Goal: Information Seeking & Learning: Learn about a topic

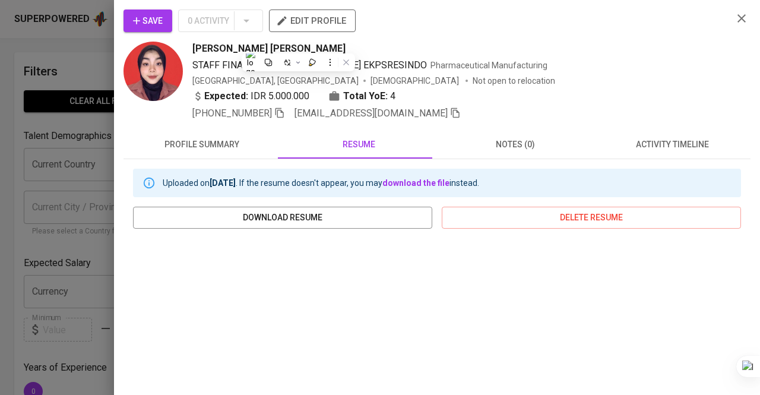
click at [49, 16] on div at bounding box center [380, 197] width 760 height 395
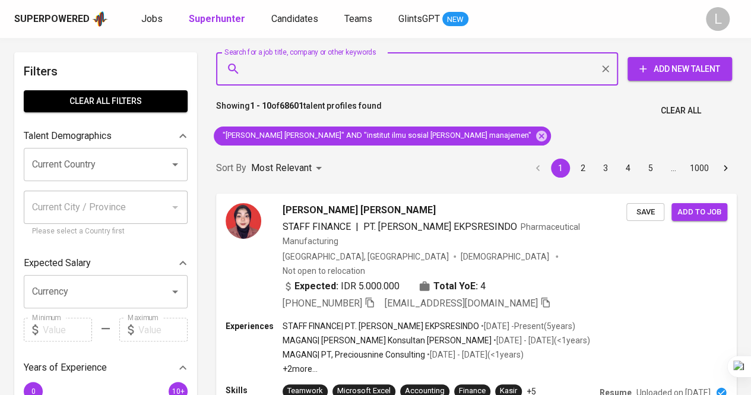
click at [380, 77] on input "Search for a job title, company or other keywords" at bounding box center [420, 69] width 350 height 23
paste input "[EMAIL_ADDRESS][DOMAIN_NAME]"
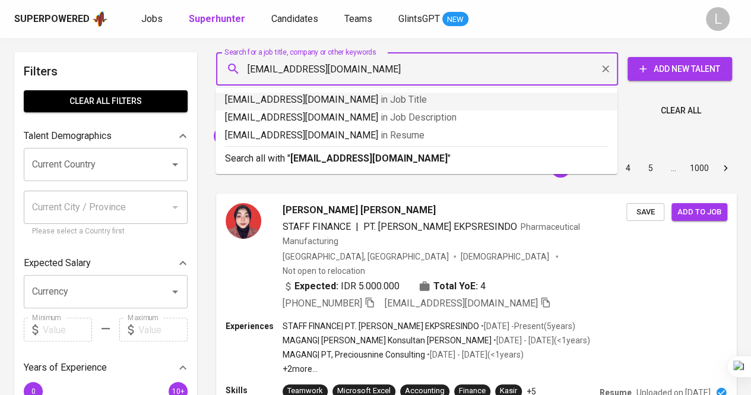
type input "[EMAIL_ADDRESS][DOMAIN_NAME]"
click at [621, 115] on div "Showing 1 - 10 of 68601 talent profiles found Clear All" at bounding box center [476, 107] width 535 height 29
click at [422, 71] on input "[EMAIL_ADDRESS][DOMAIN_NAME]" at bounding box center [420, 69] width 350 height 23
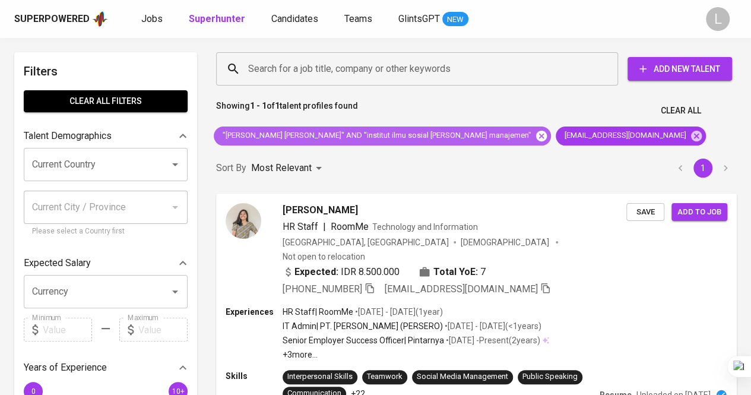
click at [536, 135] on icon at bounding box center [541, 135] width 11 height 11
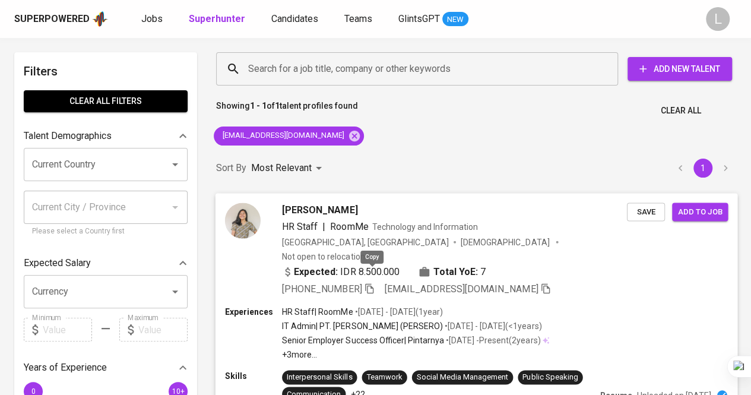
click at [372, 283] on icon "button" at bounding box center [369, 288] width 11 height 11
click at [312, 210] on span "[PERSON_NAME]" at bounding box center [319, 209] width 75 height 14
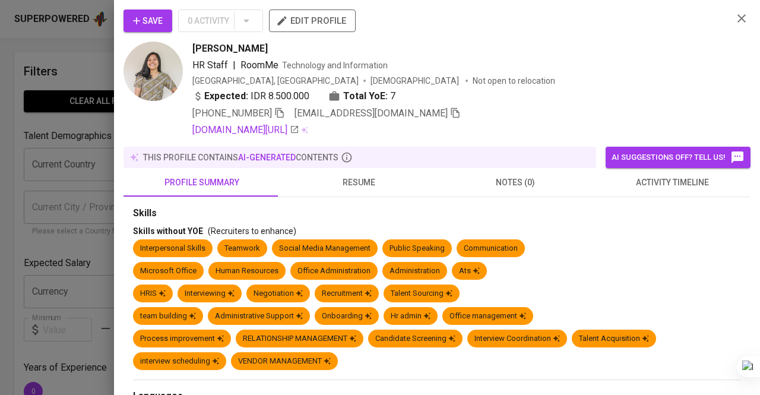
click at [347, 175] on span "resume" at bounding box center [358, 182] width 143 height 15
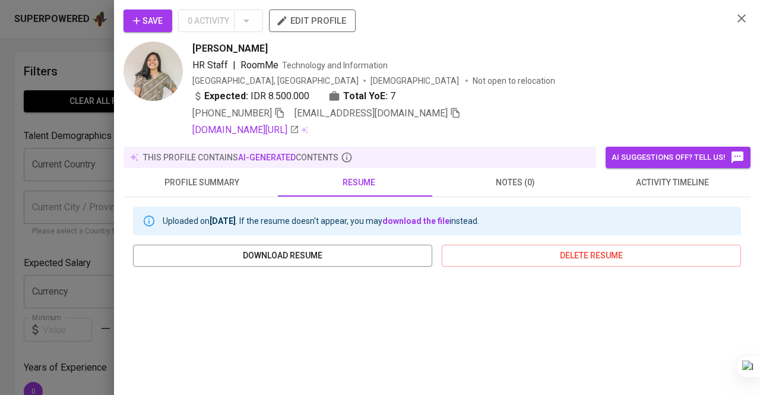
click at [272, 178] on button "profile summary" at bounding box center [202, 182] width 157 height 29
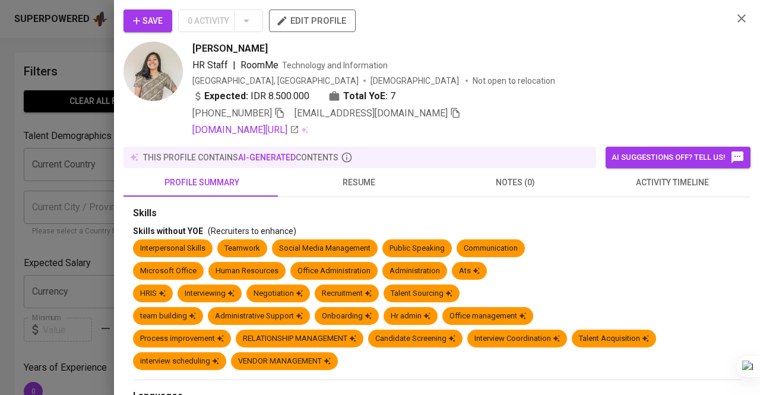
click at [337, 184] on span "resume" at bounding box center [358, 182] width 143 height 15
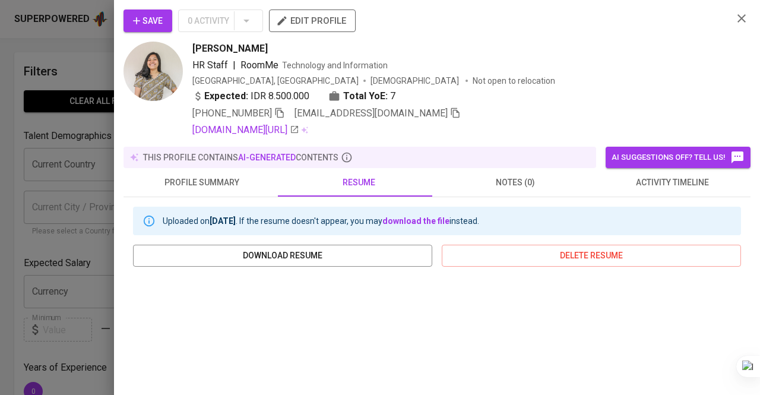
click at [82, 264] on div at bounding box center [380, 197] width 760 height 395
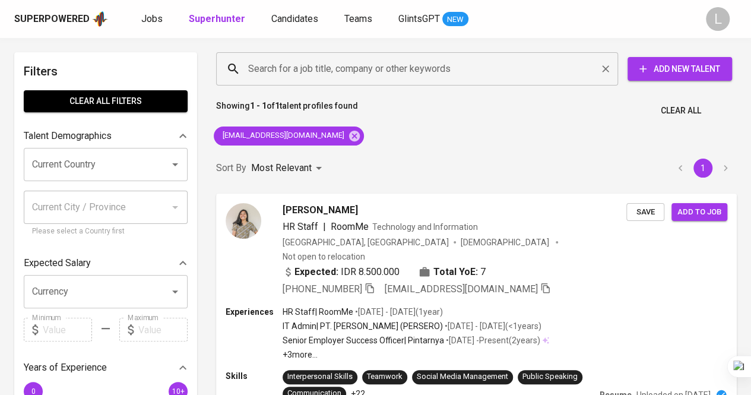
click at [406, 55] on div "Search for a job title, company or other keywords" at bounding box center [417, 68] width 402 height 33
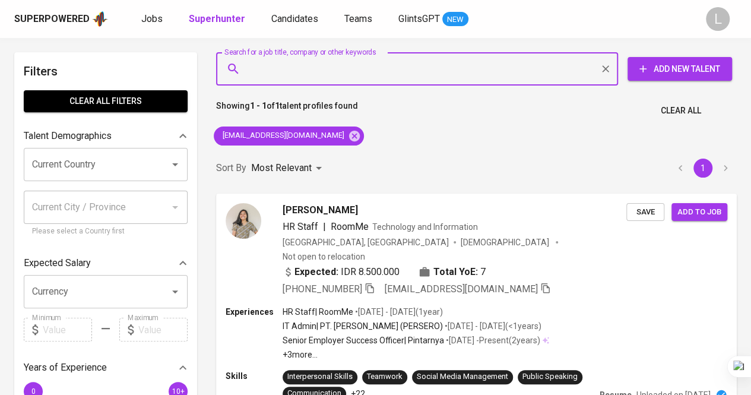
paste input "[EMAIL_ADDRESS][DOMAIN_NAME]"
type input "[EMAIL_ADDRESS][DOMAIN_NAME]"
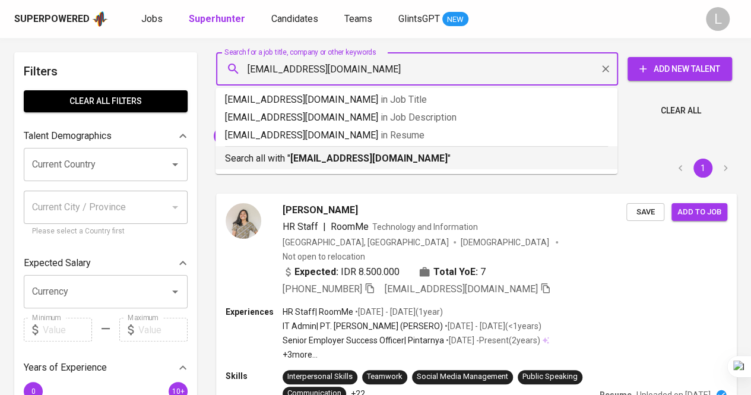
click at [376, 160] on b "[EMAIL_ADDRESS][DOMAIN_NAME]" at bounding box center [368, 158] width 157 height 11
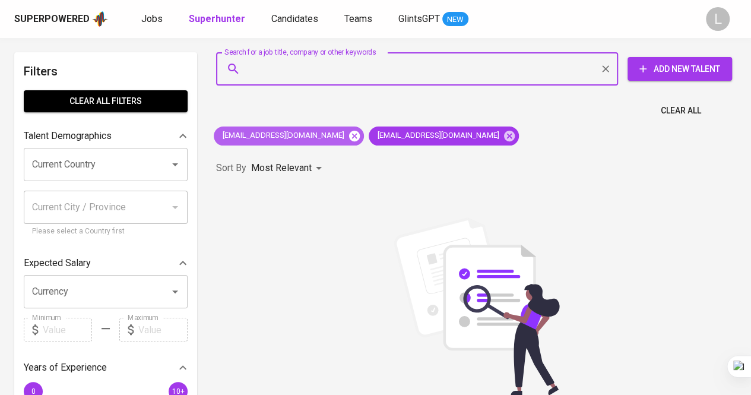
click at [349, 131] on icon at bounding box center [354, 135] width 11 height 11
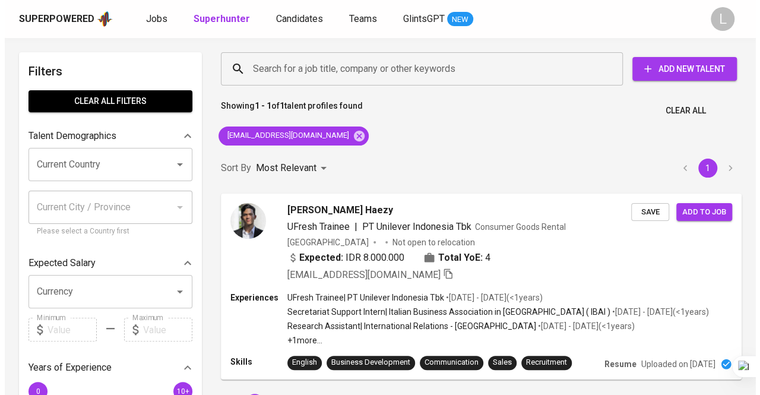
scroll to position [60, 0]
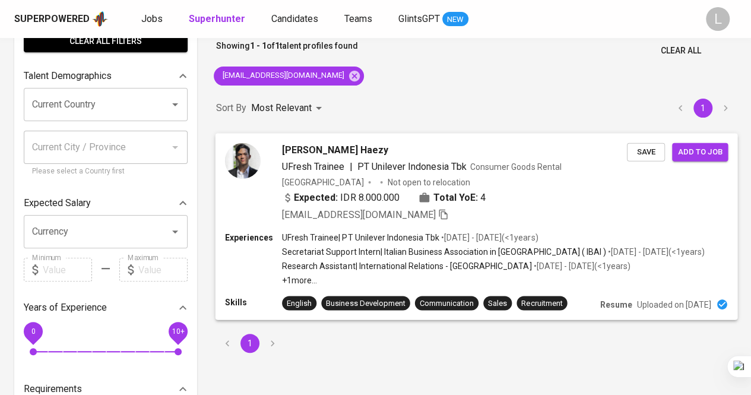
click at [338, 148] on span "[PERSON_NAME] Haezy" at bounding box center [335, 150] width 106 height 14
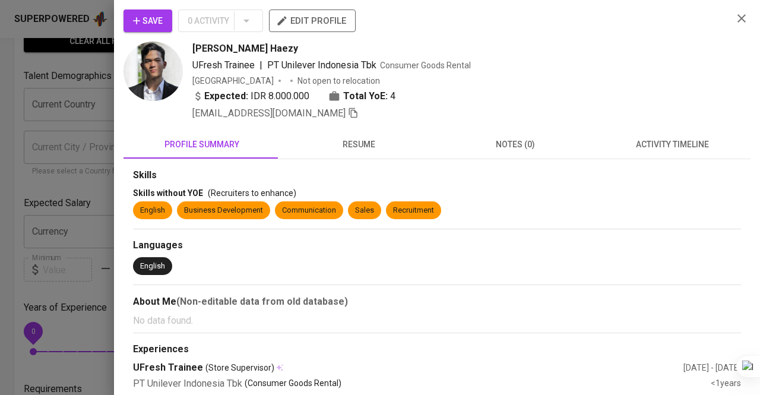
click at [368, 134] on button "resume" at bounding box center [358, 144] width 157 height 29
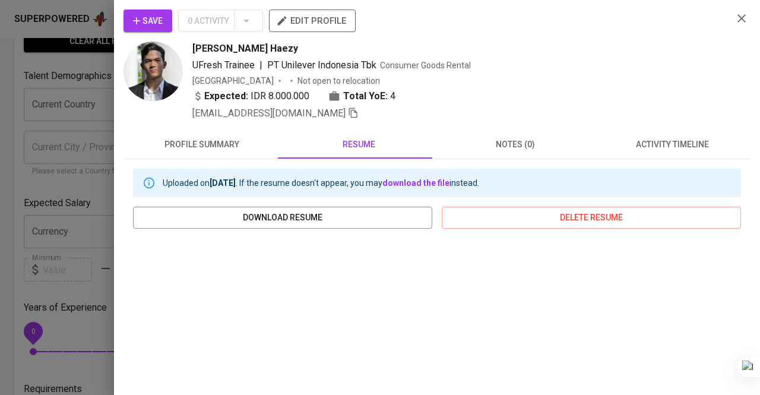
drag, startPoint x: 192, startPoint y: 45, endPoint x: 314, endPoint y: 42, distance: 121.8
click at [314, 42] on div "[PERSON_NAME] Haezy UFresh Trainee | PT Unilever Indonesia Tbk Consumer Goods R…" at bounding box center [424, 81] width 600 height 79
copy span "[PERSON_NAME] Haezy"
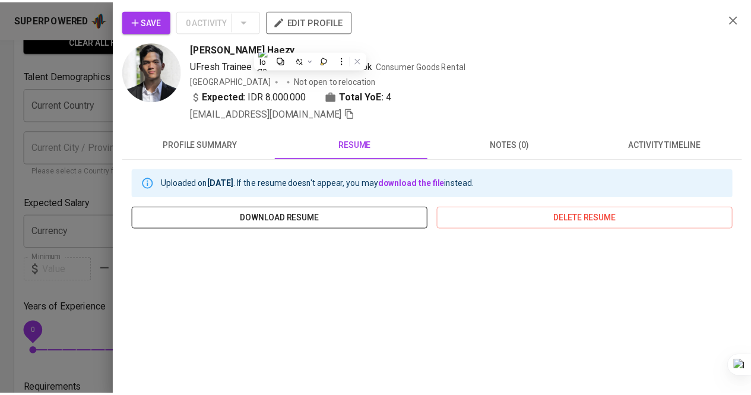
scroll to position [52, 0]
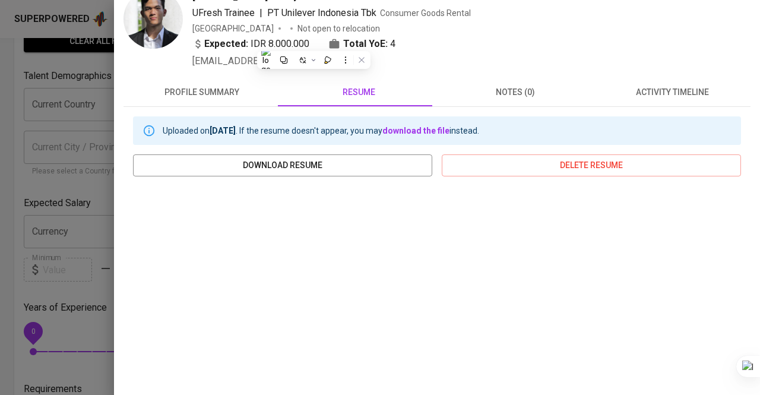
click at [48, 189] on div at bounding box center [380, 197] width 760 height 395
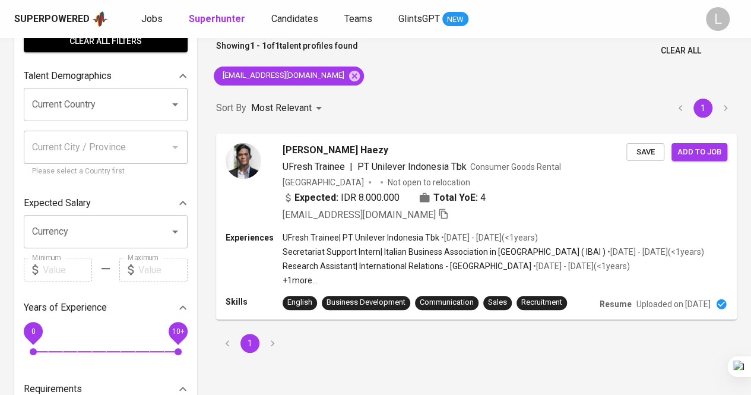
scroll to position [0, 0]
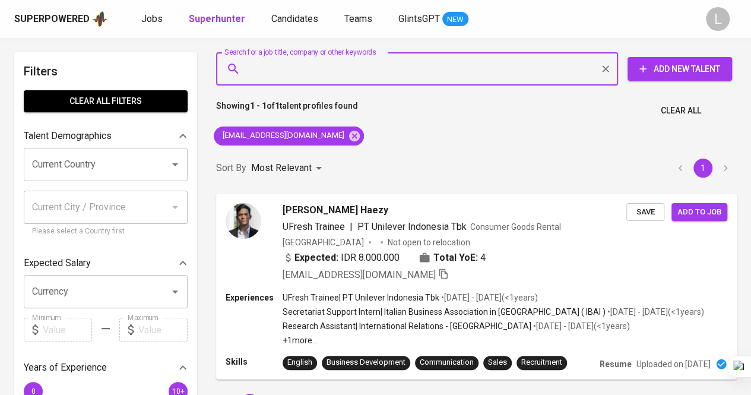
click at [341, 77] on input "Search for a job title, company or other keywords" at bounding box center [420, 69] width 350 height 23
paste input "[EMAIL_ADDRESS][DOMAIN_NAME]"
type input "[EMAIL_ADDRESS][DOMAIN_NAME]"
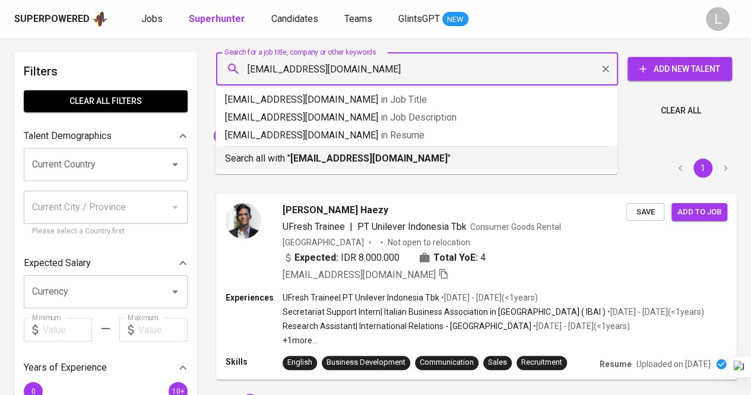
click at [340, 152] on p "Search all with " [EMAIL_ADDRESS][DOMAIN_NAME] "" at bounding box center [416, 158] width 383 height 14
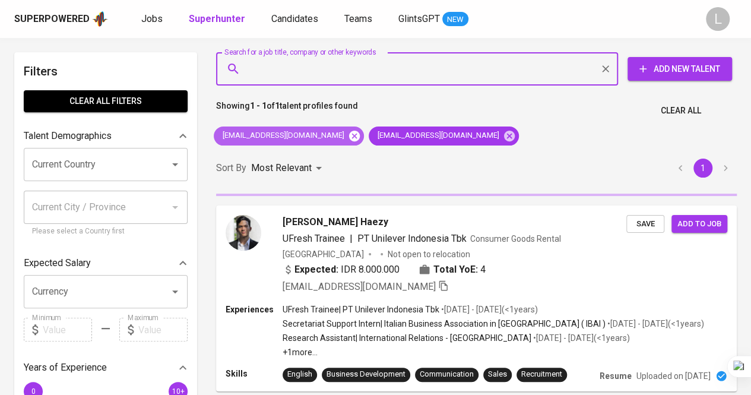
click at [348, 136] on icon at bounding box center [354, 135] width 13 height 13
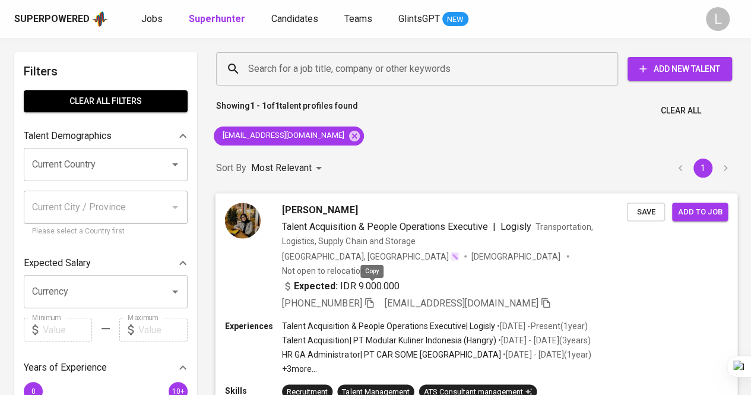
click at [372, 297] on icon "button" at bounding box center [369, 302] width 11 height 11
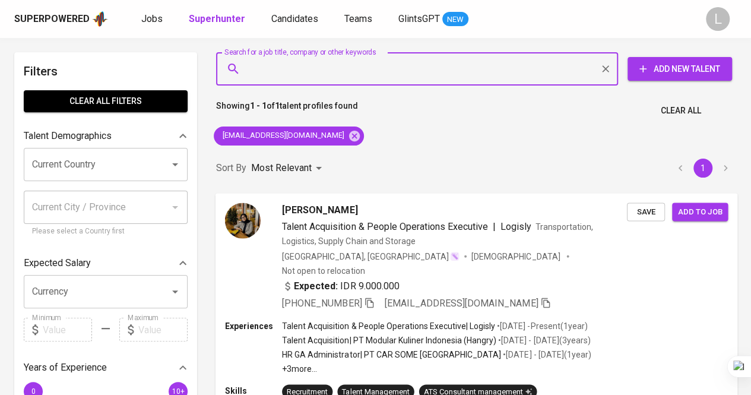
click at [344, 67] on input "Search for a job title, company or other keywords" at bounding box center [420, 69] width 350 height 23
paste input "[EMAIL_ADDRESS][DOMAIN_NAME]"
type input "[EMAIL_ADDRESS][DOMAIN_NAME]"
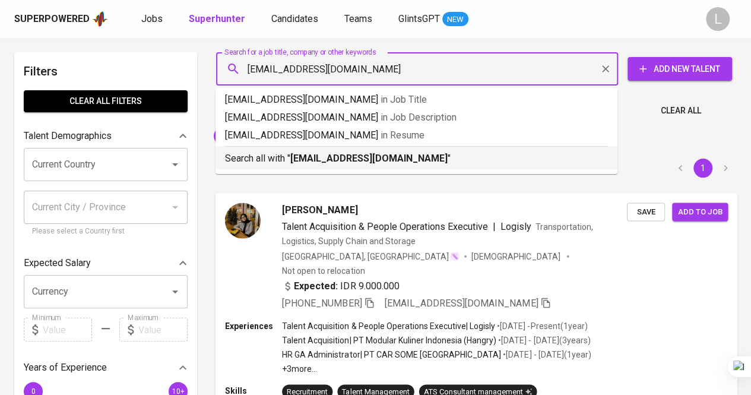
click at [343, 157] on b "[EMAIL_ADDRESS][DOMAIN_NAME]" at bounding box center [368, 158] width 157 height 11
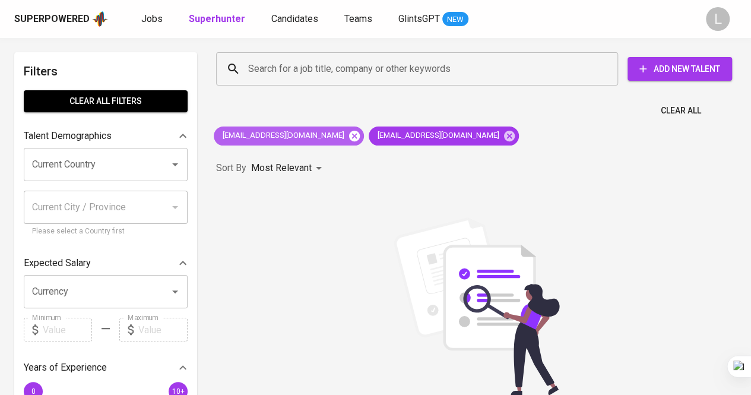
click at [348, 135] on icon at bounding box center [354, 135] width 13 height 13
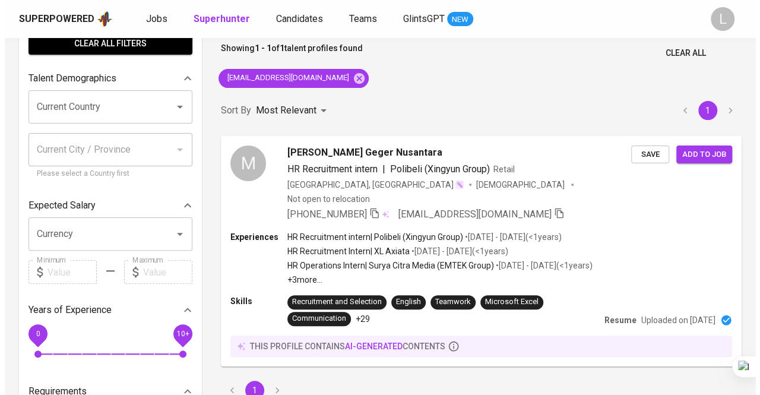
scroll to position [58, 0]
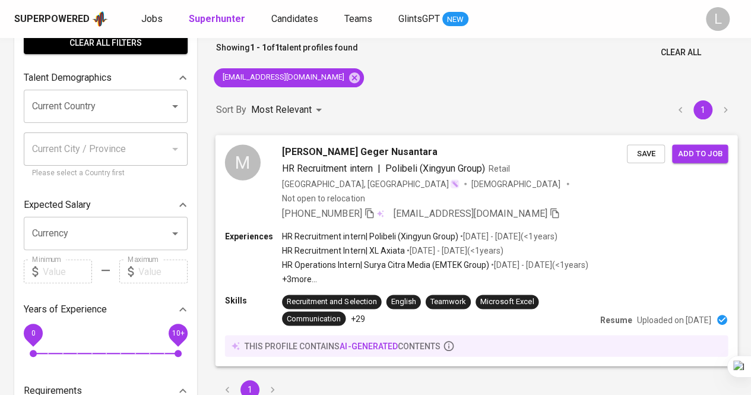
click at [350, 150] on span "[PERSON_NAME] Geger Nusantara" at bounding box center [360, 151] width 156 height 14
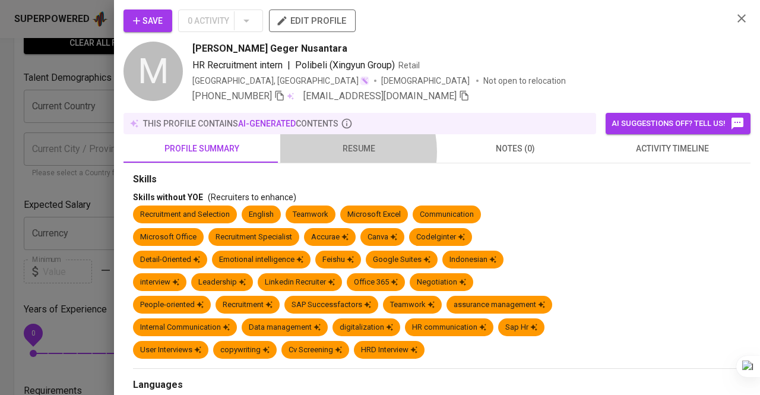
click at [339, 151] on span "resume" at bounding box center [358, 148] width 143 height 15
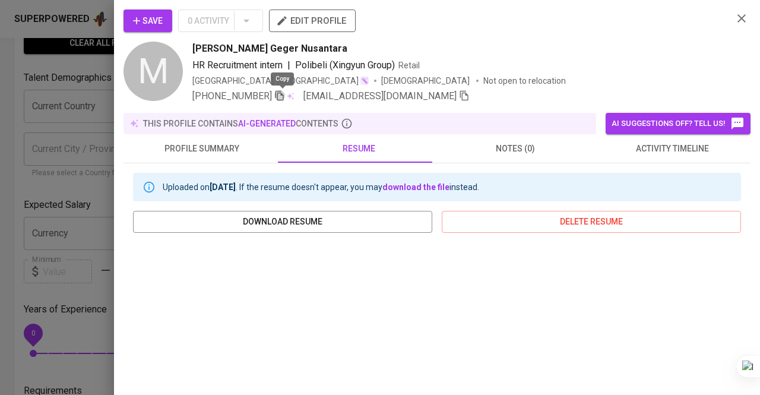
click at [280, 94] on icon "button" at bounding box center [280, 96] width 8 height 10
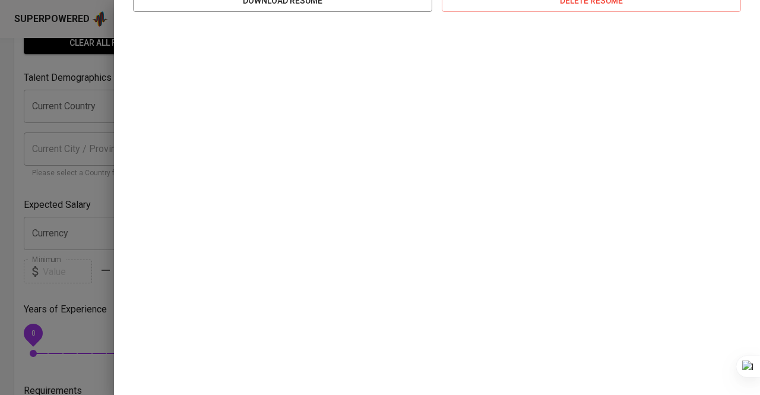
scroll to position [0, 0]
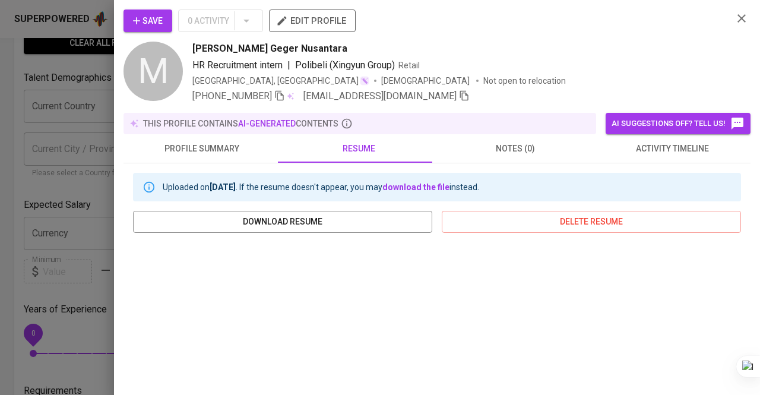
click at [220, 163] on div "Uploaded on [DATE] . If the resume doesn't appear, you may download the file in…" at bounding box center [437, 380] width 627 height 435
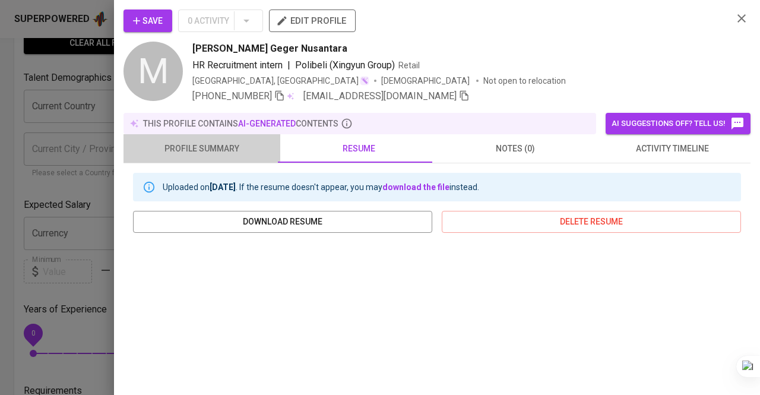
click at [238, 144] on span "profile summary" at bounding box center [202, 148] width 143 height 15
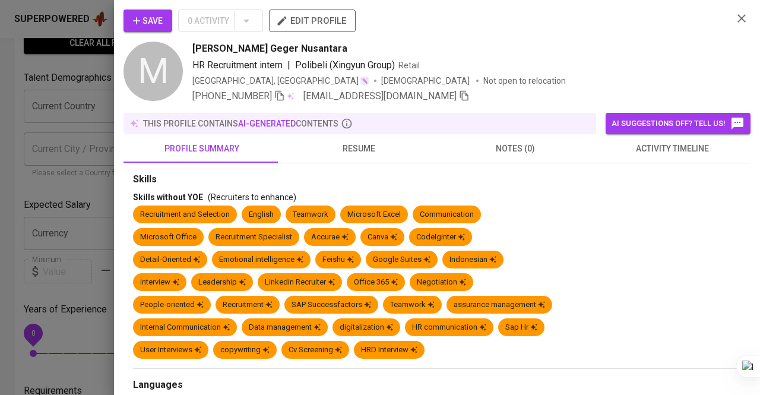
click at [119, 154] on div "Save 0 Activity edit profile M [PERSON_NAME] Geger Nusantara HR Recruitment int…" at bounding box center [437, 197] width 646 height 395
click at [86, 154] on div at bounding box center [380, 197] width 760 height 395
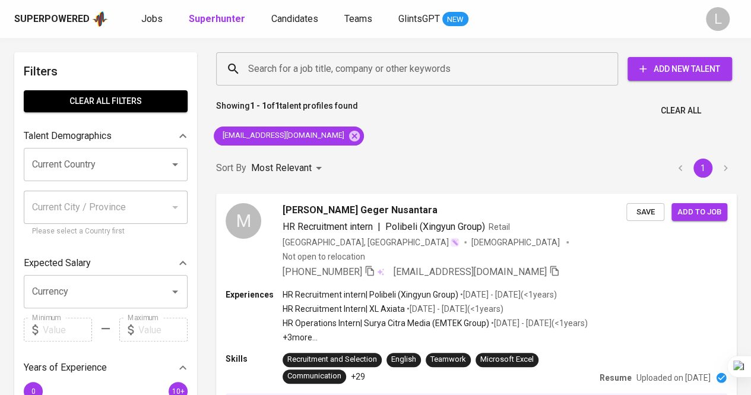
drag, startPoint x: 214, startPoint y: 104, endPoint x: 371, endPoint y: 105, distance: 156.8
click at [371, 105] on div "Showing 1 - 1 of 1 talent profiles found Clear All" at bounding box center [476, 107] width 535 height 29
drag, startPoint x: 371, startPoint y: 105, endPoint x: 210, endPoint y: 110, distance: 161.0
click at [210, 110] on div "Showing 1 - 1 of 1 talent profiles found Clear All" at bounding box center [476, 107] width 535 height 29
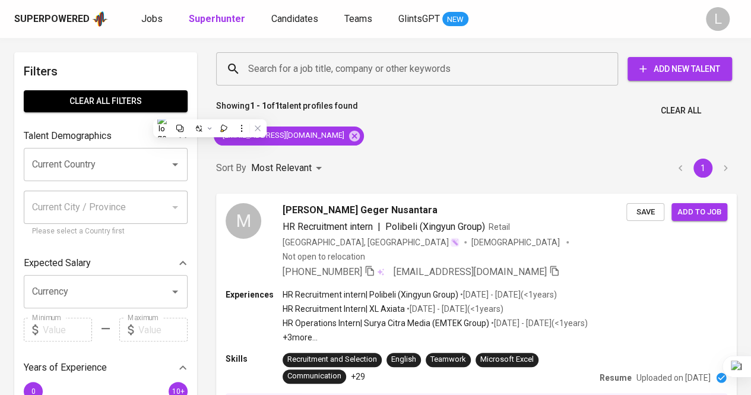
click at [210, 110] on div "Showing 1 - 1 of 1 talent profiles found Clear All" at bounding box center [476, 107] width 535 height 29
drag, startPoint x: 210, startPoint y: 107, endPoint x: 368, endPoint y: 107, distance: 158.6
click at [368, 107] on div "Showing 1 - 1 of 1 talent profiles found Clear All" at bounding box center [476, 107] width 535 height 29
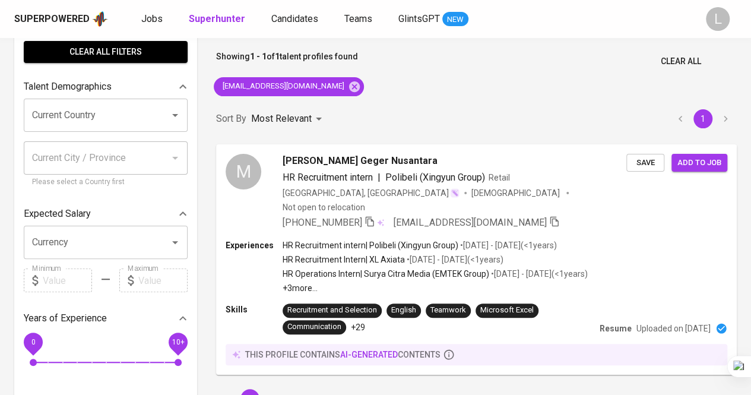
scroll to position [48, 0]
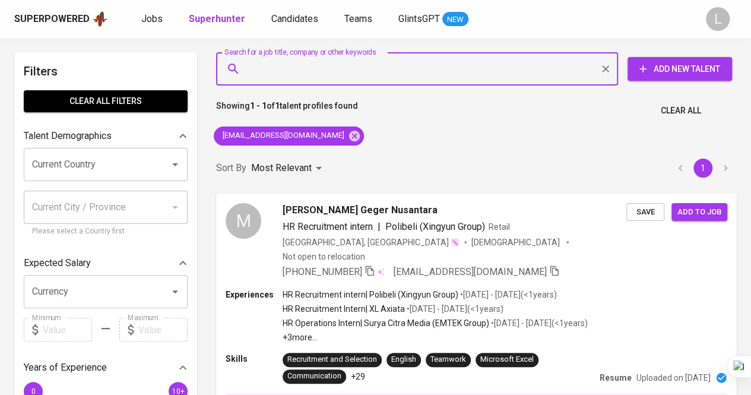
click at [356, 61] on input "Search for a job title, company or other keywords" at bounding box center [420, 69] width 350 height 23
paste input "genesius.frederic@gmail.com"
type input "genesius.frederic@gmail.com"
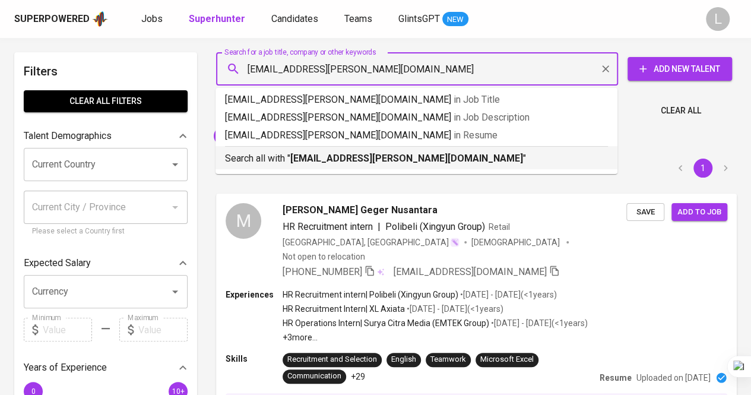
click at [360, 154] on b "genesius.frederic@gmail.com" at bounding box center [406, 158] width 233 height 11
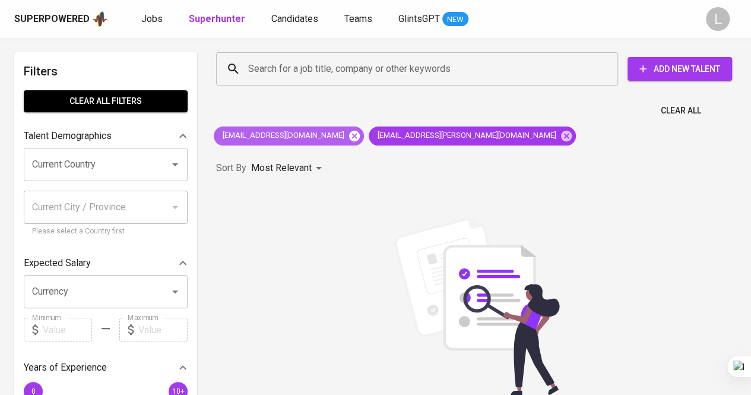
click at [349, 132] on icon at bounding box center [354, 135] width 11 height 11
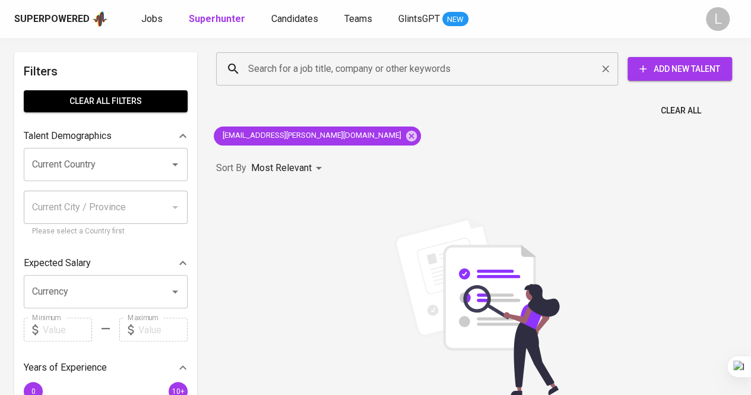
click at [320, 67] on input "Search for a job title, company or other keywords" at bounding box center [420, 69] width 350 height 23
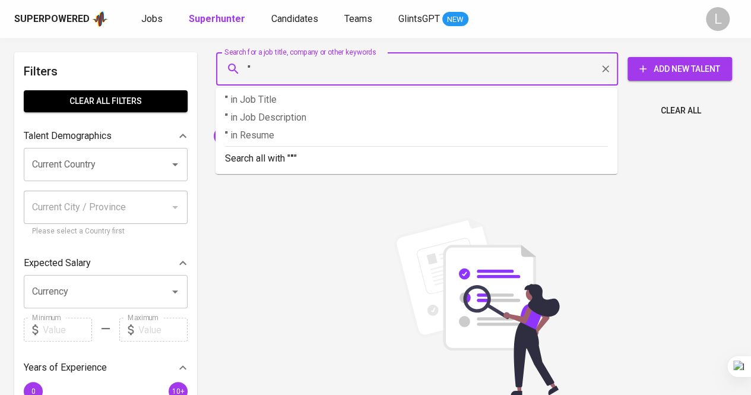
paste input "[PERSON_NAME] [PERSON_NAME]"
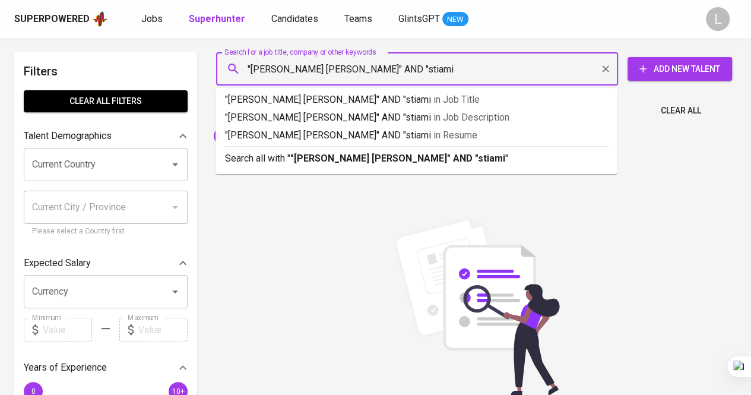
type input ""Helga Amelinda" AND "stiami""
click at [328, 153] on b ""Helga Amelinda" AND "stiami"" at bounding box center [399, 158] width 219 height 11
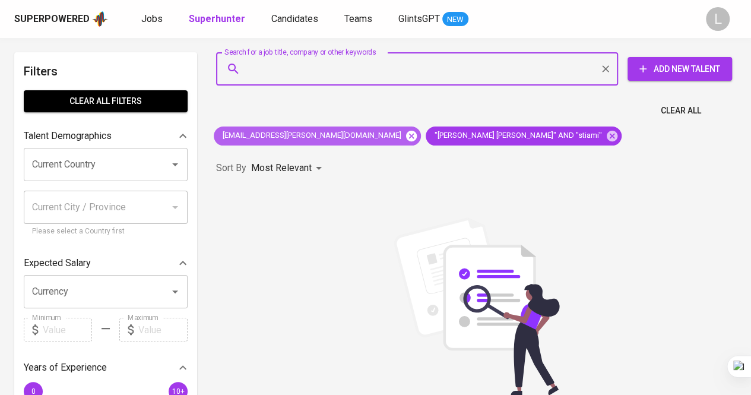
click at [406, 134] on icon at bounding box center [411, 135] width 11 height 11
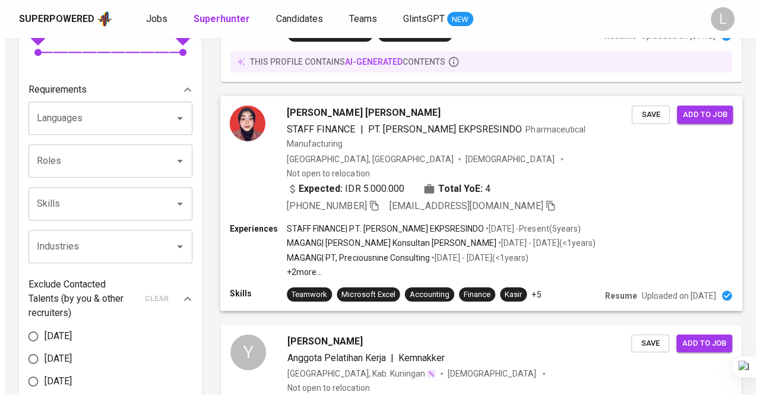
scroll to position [378, 0]
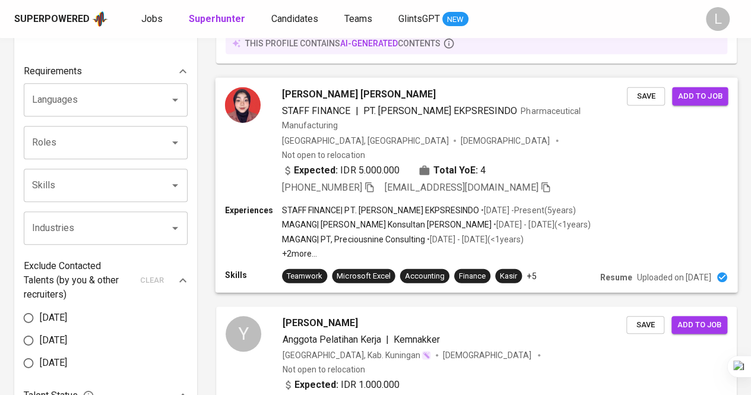
click at [312, 87] on span "[PERSON_NAME] [PERSON_NAME]" at bounding box center [359, 94] width 154 height 14
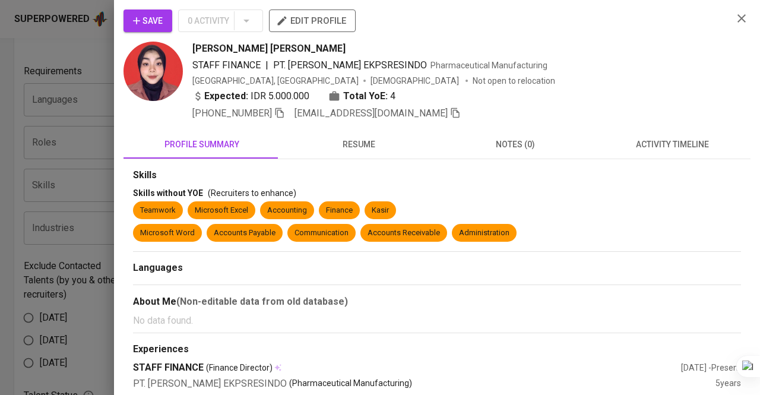
click at [342, 133] on button "resume" at bounding box center [358, 144] width 157 height 29
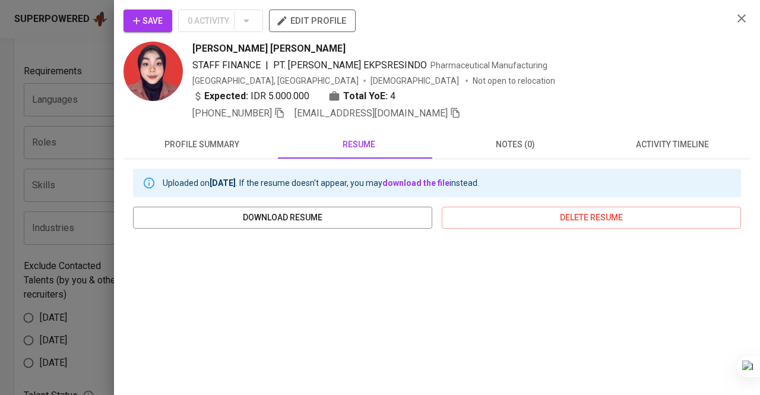
scroll to position [106, 0]
